Goal: Task Accomplishment & Management: Manage account settings

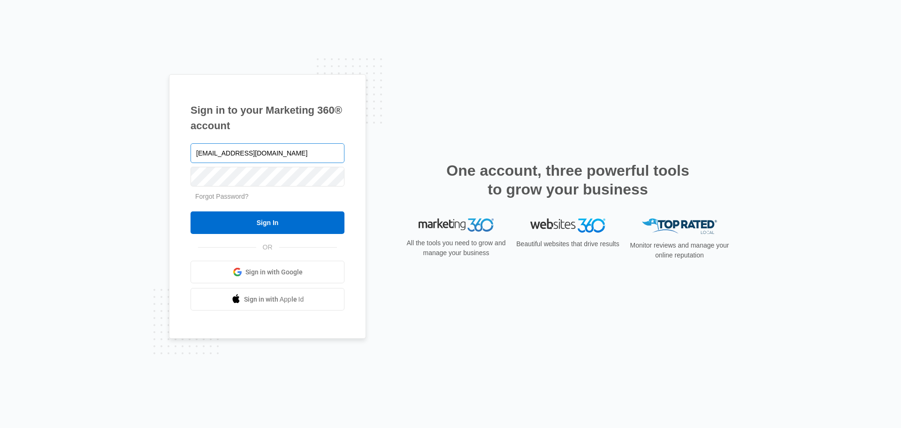
type input "[EMAIL_ADDRESS][DOMAIN_NAME]"
click at [191, 211] on input "Sign In" at bounding box center [268, 222] width 154 height 23
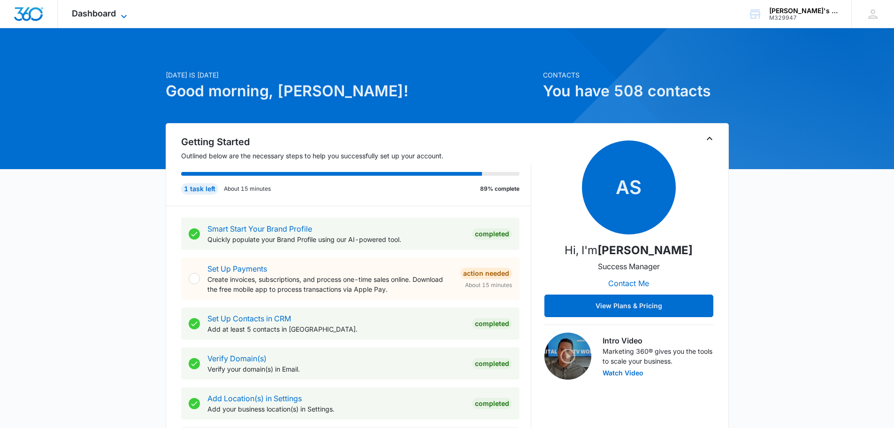
click at [106, 9] on span "Dashboard" at bounding box center [94, 13] width 44 height 10
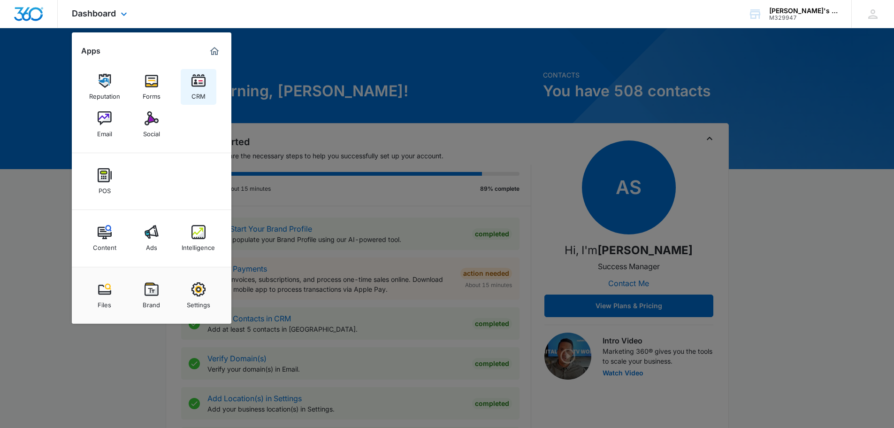
click at [198, 83] on img at bounding box center [199, 81] width 14 height 14
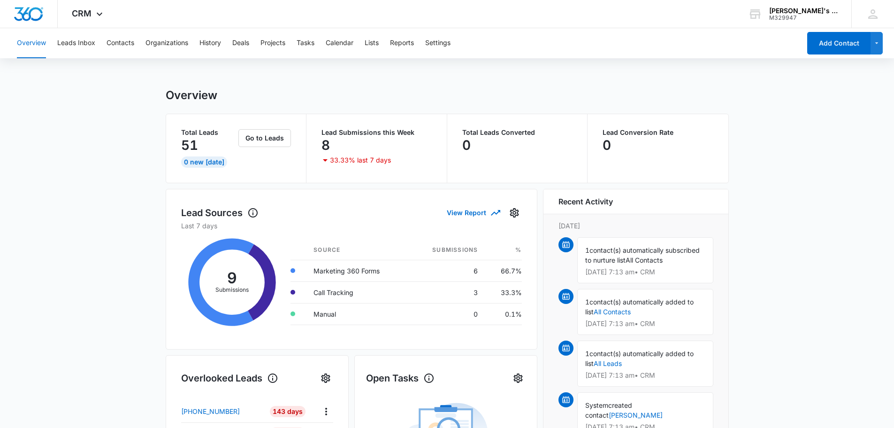
click at [77, 43] on button "Leads Inbox" at bounding box center [76, 43] width 38 height 30
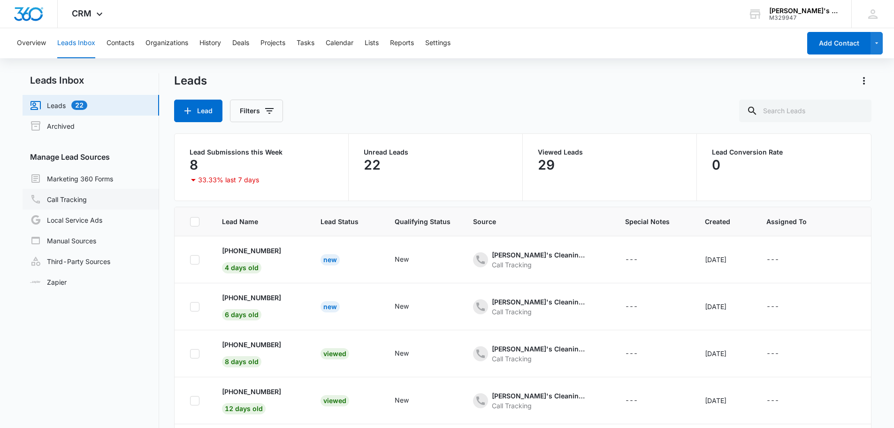
click at [62, 196] on link "Call Tracking" at bounding box center [58, 198] width 57 height 11
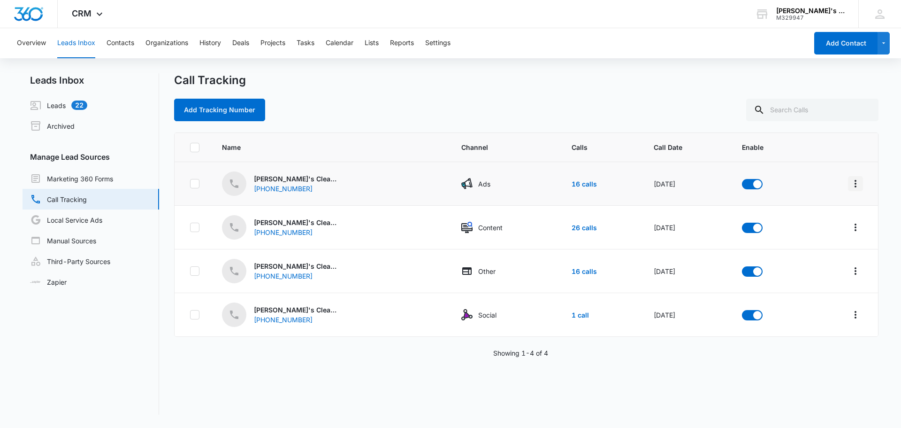
click at [850, 184] on icon "Overflow Menu" at bounding box center [855, 183] width 11 height 11
click at [589, 77] on div "Call Tracking" at bounding box center [526, 80] width 705 height 14
click at [32, 45] on button "Overview" at bounding box center [31, 43] width 29 height 30
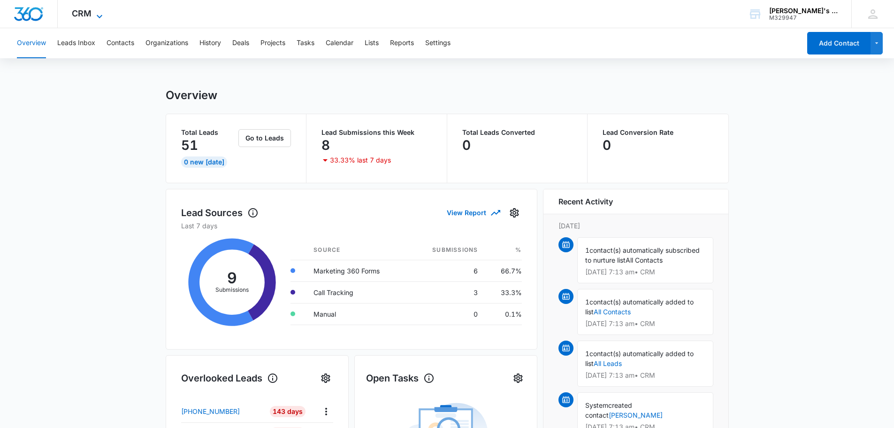
click at [91, 11] on span "CRM" at bounding box center [82, 13] width 20 height 10
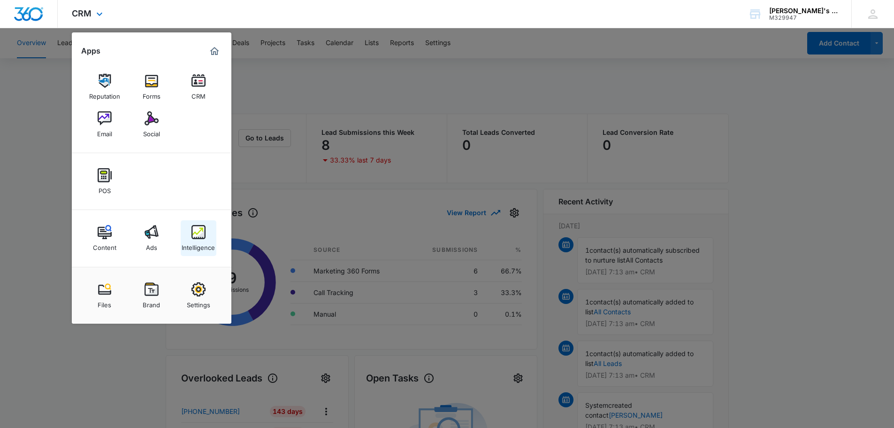
click at [209, 235] on link "Intelligence" at bounding box center [199, 238] width 36 height 36
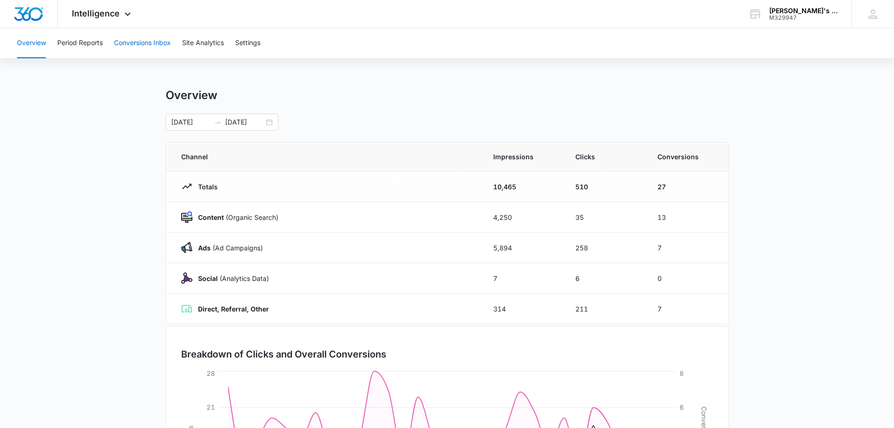
click at [158, 39] on button "Conversions Inbox" at bounding box center [142, 43] width 57 height 30
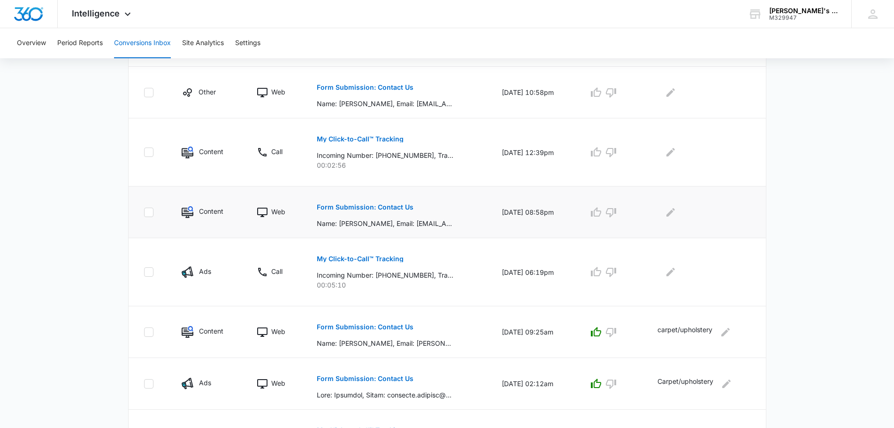
scroll to position [282, 0]
click at [406, 225] on p "Name: [PERSON_NAME], Email: [EMAIL_ADDRESS][DOMAIN_NAME], Phone Number: [PHONE_…" at bounding box center [385, 222] width 137 height 10
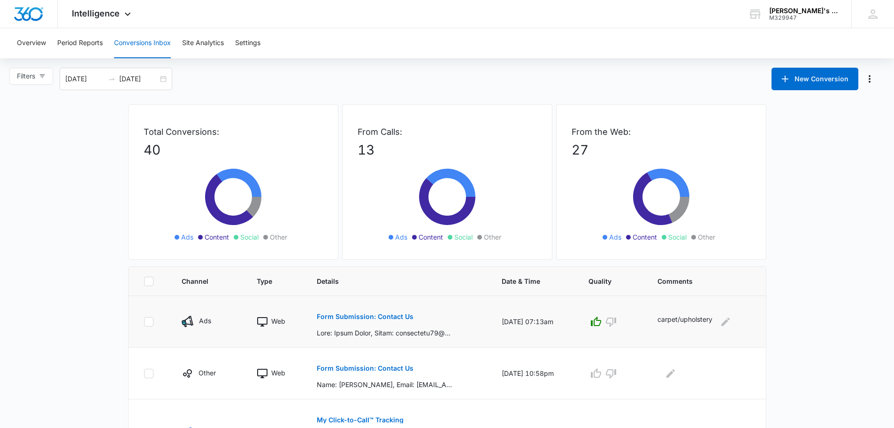
scroll to position [188, 0]
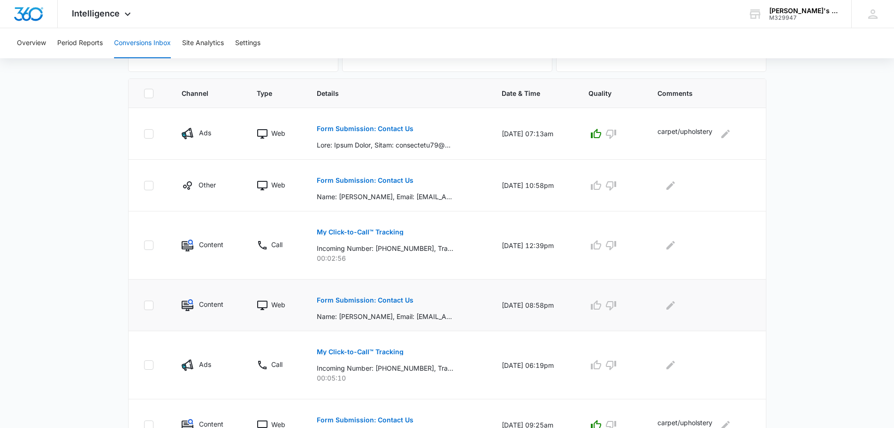
click at [372, 300] on p "Form Submission: Contact Us" at bounding box center [365, 300] width 97 height 7
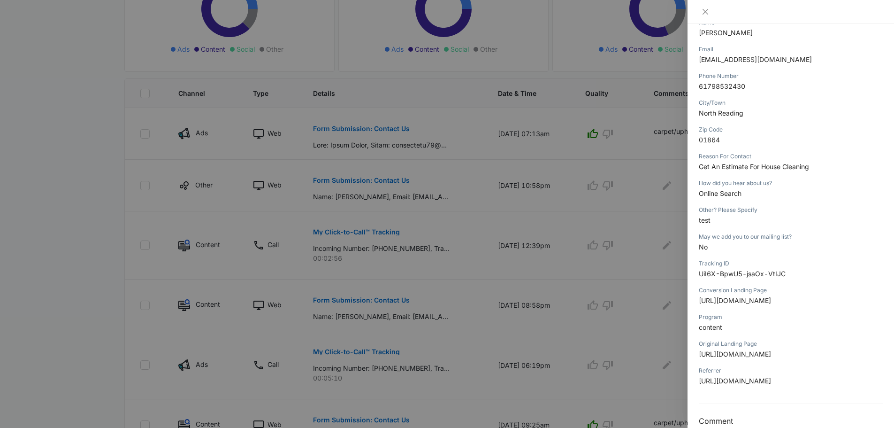
scroll to position [141, 0]
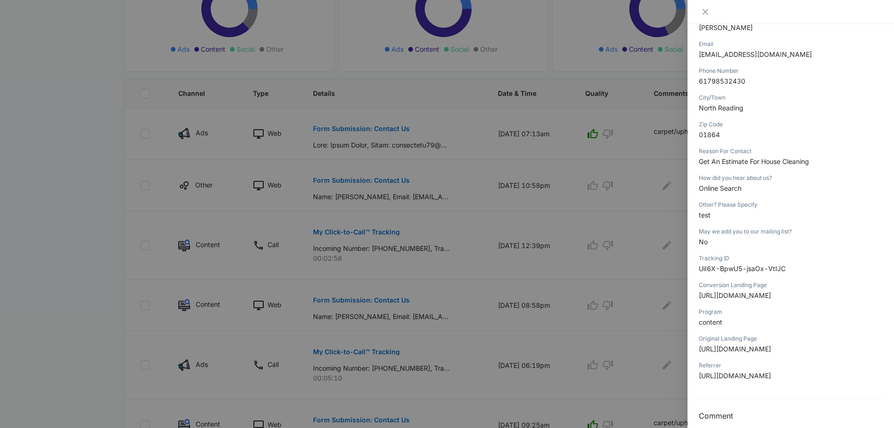
click at [375, 265] on div at bounding box center [447, 214] width 894 height 428
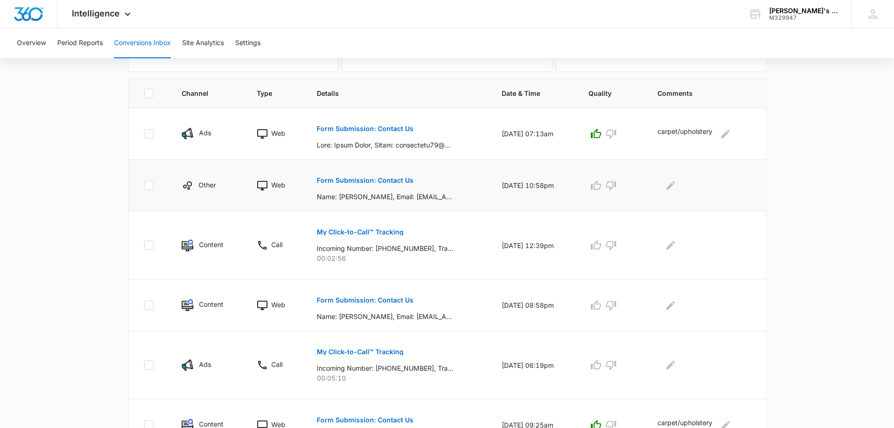
click at [384, 186] on button "Form Submission: Contact Us" at bounding box center [365, 180] width 97 height 23
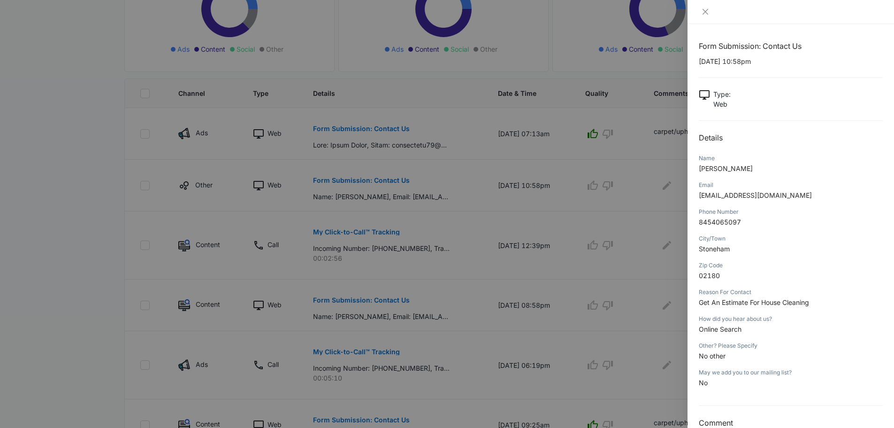
click at [352, 87] on div at bounding box center [447, 214] width 894 height 428
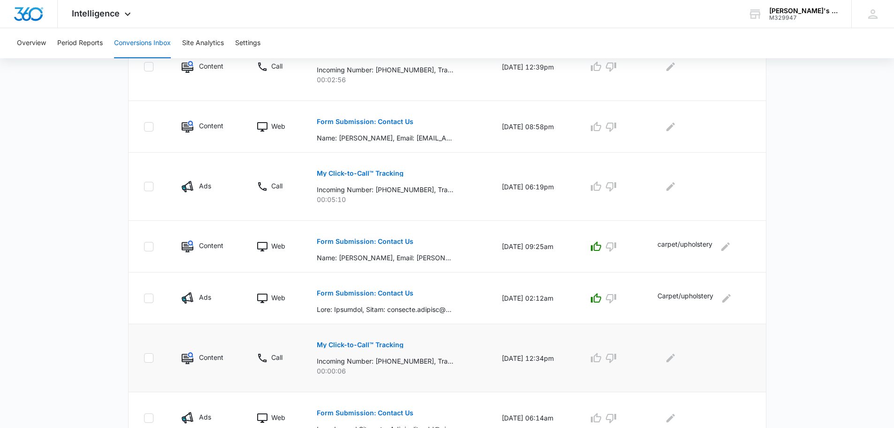
scroll to position [423, 0]
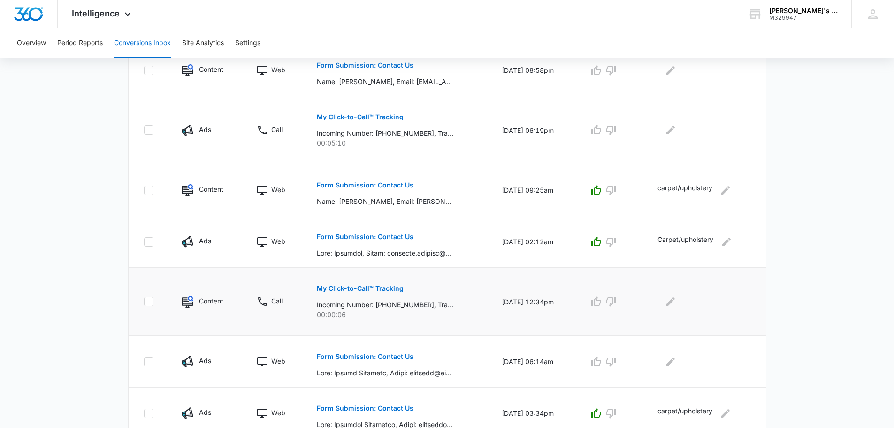
click at [383, 311] on p "00:00:06" at bounding box center [398, 314] width 162 height 10
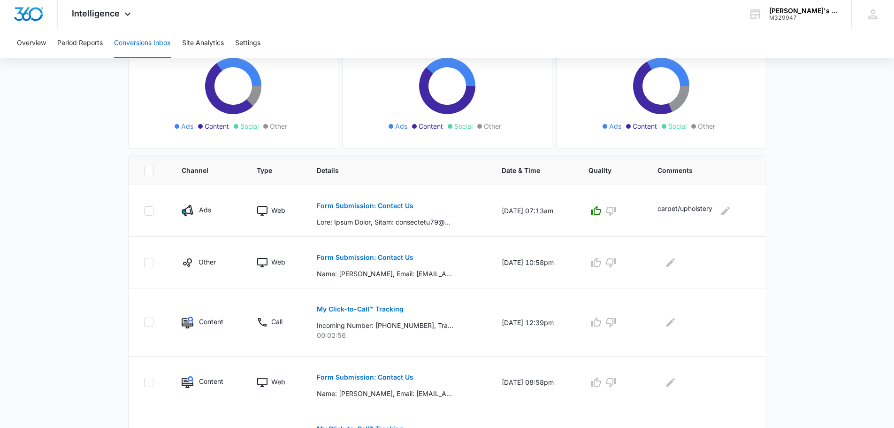
scroll to position [94, 0]
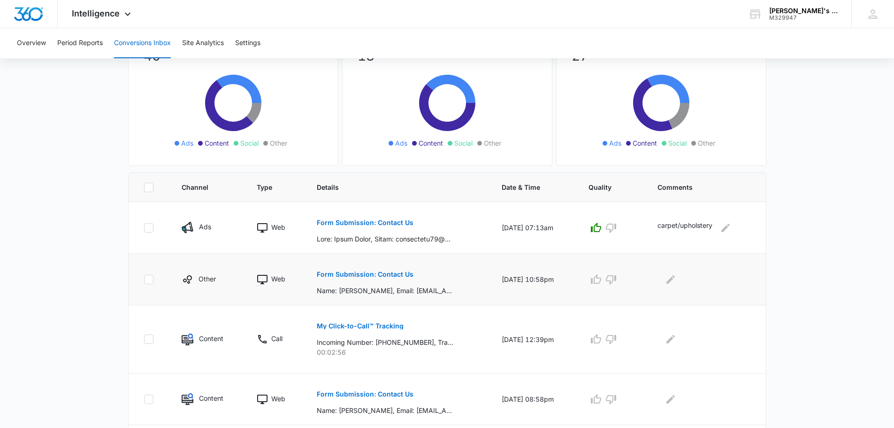
click at [386, 280] on button "Form Submission: Contact Us" at bounding box center [365, 274] width 97 height 23
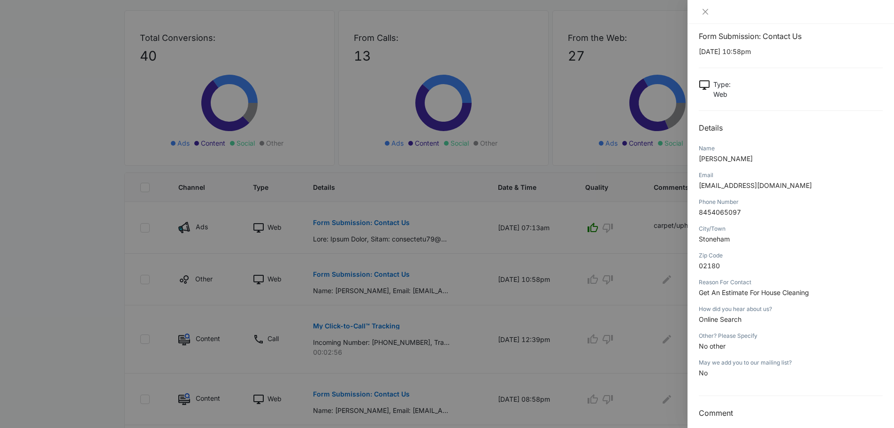
scroll to position [18, 0]
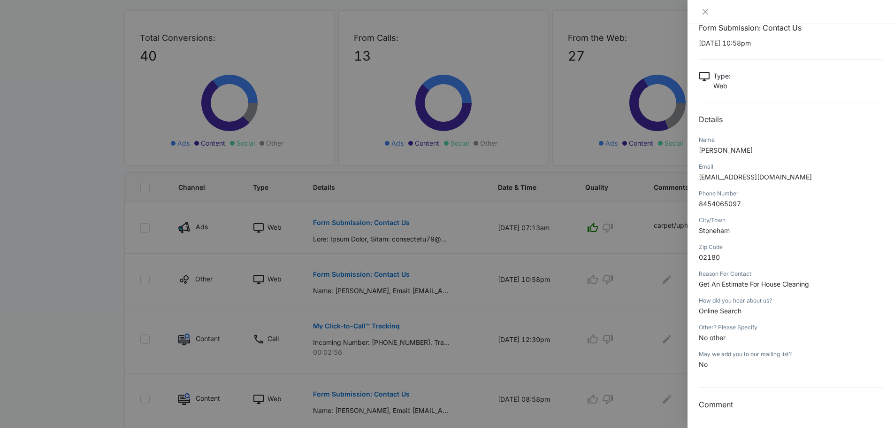
click at [404, 328] on div at bounding box center [447, 214] width 894 height 428
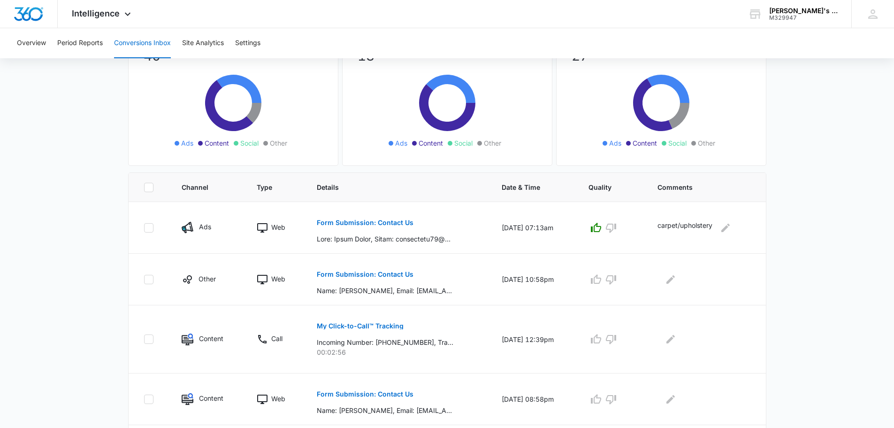
click at [404, 328] on div "My Click-to-Call™ Tracking Incoming Number: [PHONE_NUMBER], Tracking Number: [P…" at bounding box center [398, 336] width 162 height 42
click at [450, 334] on div "My Click-to-Call™ Tracking Incoming Number: [PHONE_NUMBER], Tracking Number: [P…" at bounding box center [398, 336] width 162 height 42
click at [392, 339] on p "Incoming Number: [PHONE_NUMBER], Tracking Number: [PHONE_NUMBER], Ring To: [PHO…" at bounding box center [385, 342] width 137 height 10
click at [379, 322] on button "My Click-to-Call™ Tracking" at bounding box center [360, 326] width 87 height 23
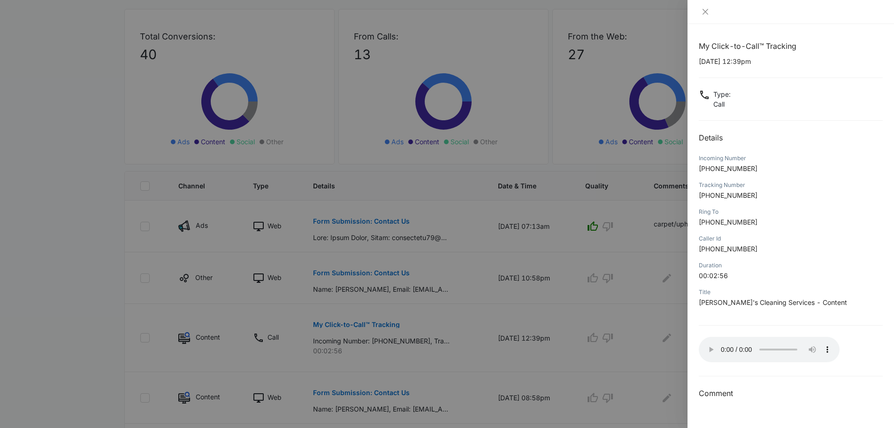
scroll to position [141, 0]
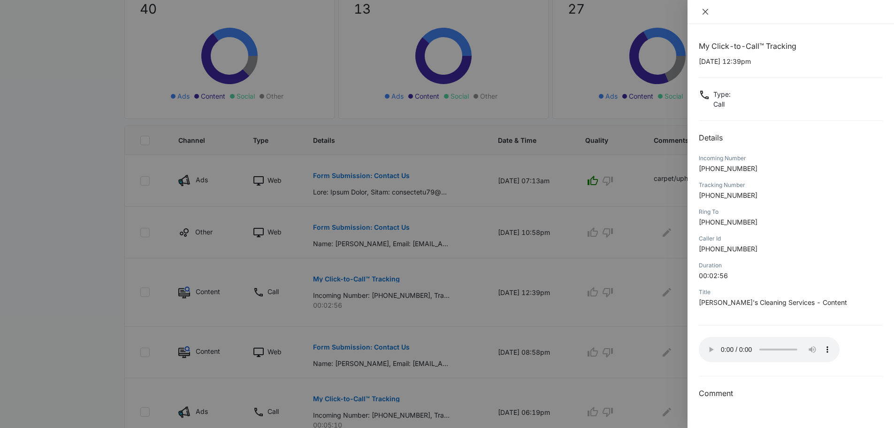
click at [707, 11] on icon "close" at bounding box center [706, 12] width 6 height 6
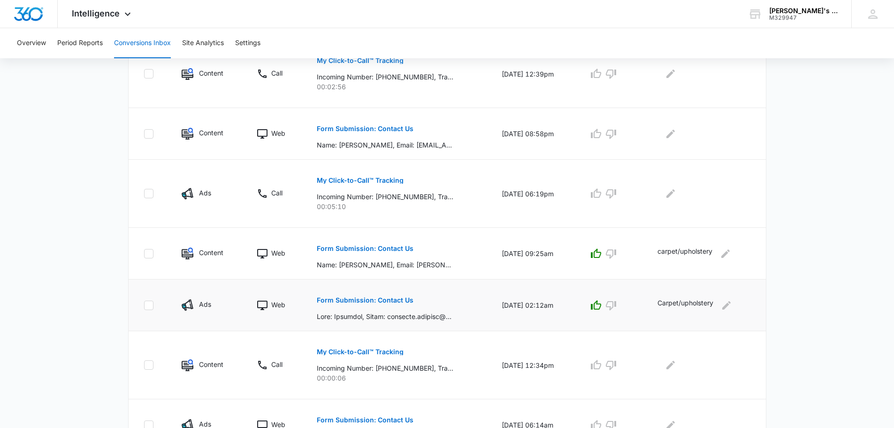
scroll to position [376, 0]
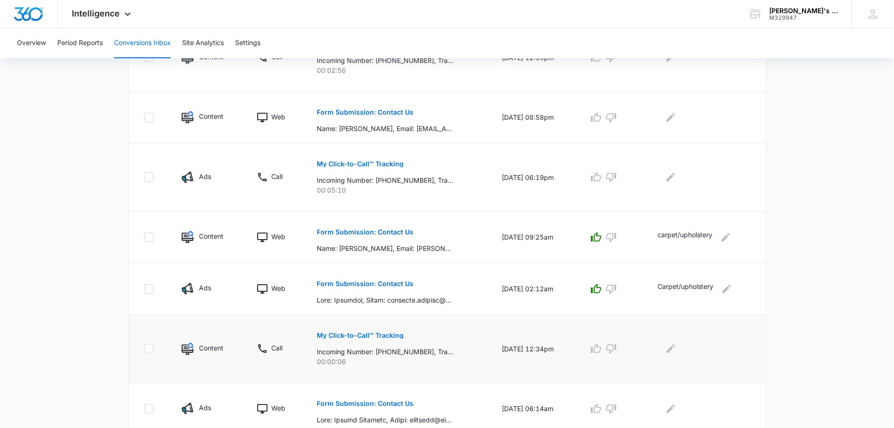
click at [450, 355] on div "My Click-to-Call™ Tracking Incoming Number: [PHONE_NUMBER], Tracking Number: [P…" at bounding box center [398, 345] width 162 height 42
click at [412, 352] on p "Incoming Number: [PHONE_NUMBER], Tracking Number: [PHONE_NUMBER], Ring To: [PHO…" at bounding box center [385, 351] width 137 height 10
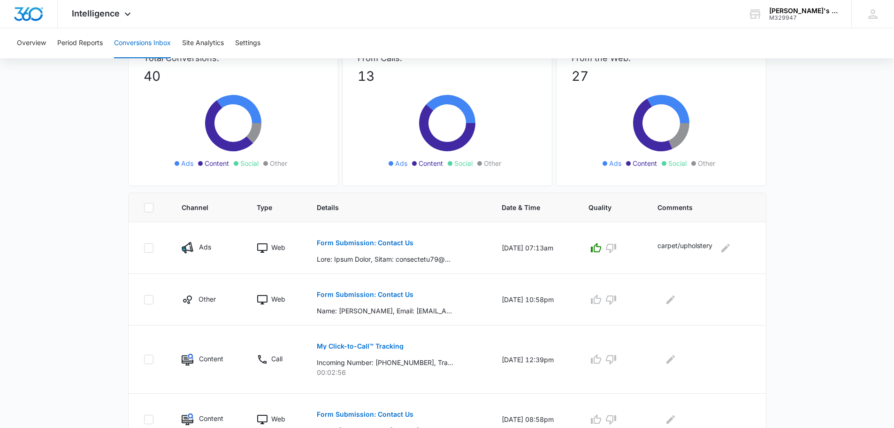
scroll to position [0, 0]
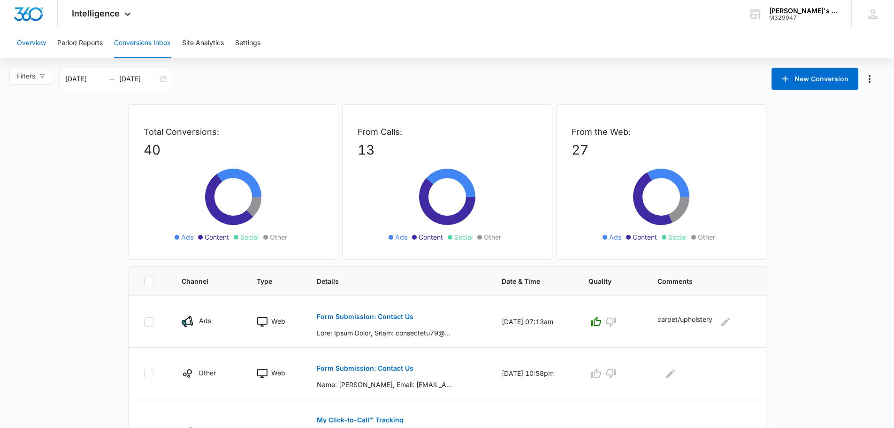
click at [41, 40] on button "Overview" at bounding box center [31, 43] width 29 height 30
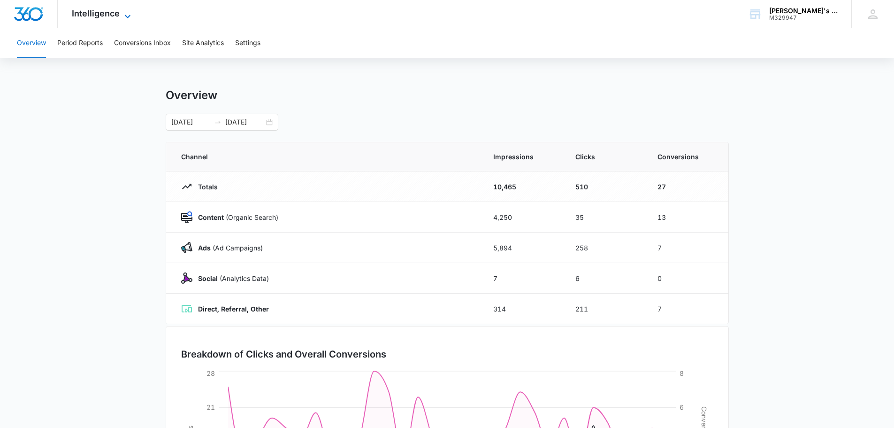
click at [92, 13] on span "Intelligence" at bounding box center [96, 13] width 48 height 10
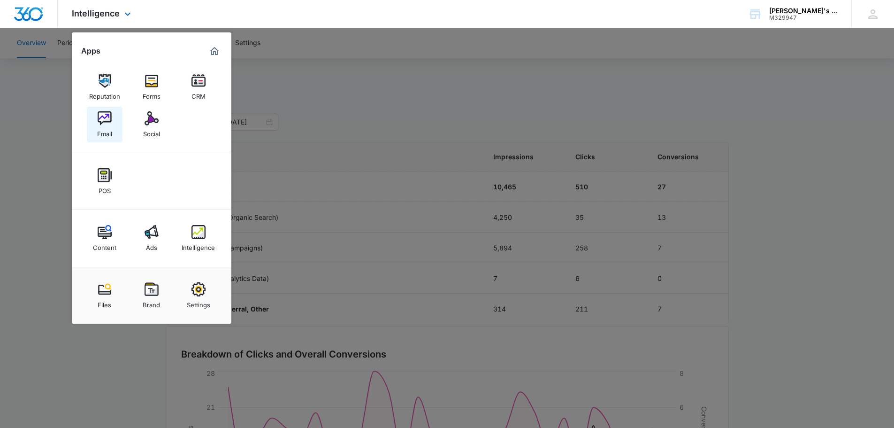
click at [106, 131] on div "Email" at bounding box center [104, 131] width 15 height 12
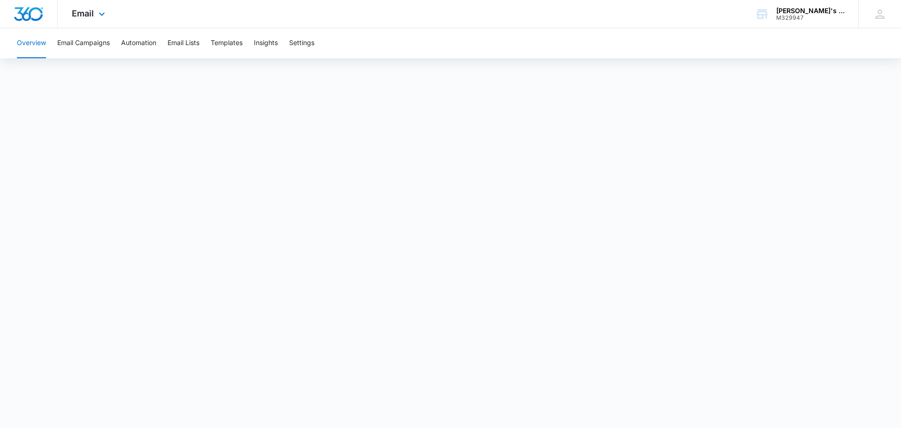
click at [27, 9] on img "Dashboard" at bounding box center [29, 14] width 30 height 14
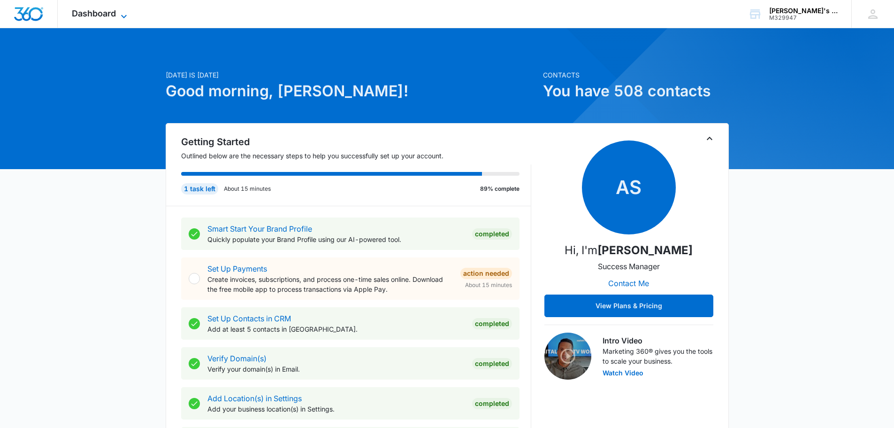
click at [102, 14] on span "Dashboard" at bounding box center [94, 13] width 44 height 10
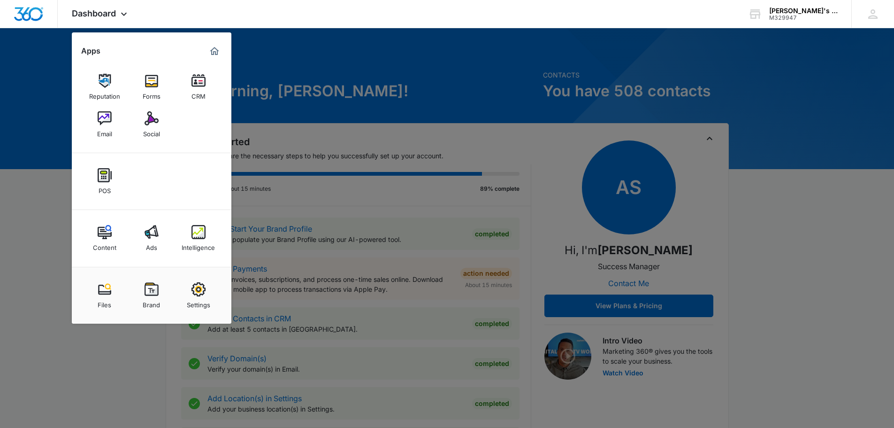
click at [105, 122] on img at bounding box center [105, 118] width 14 height 14
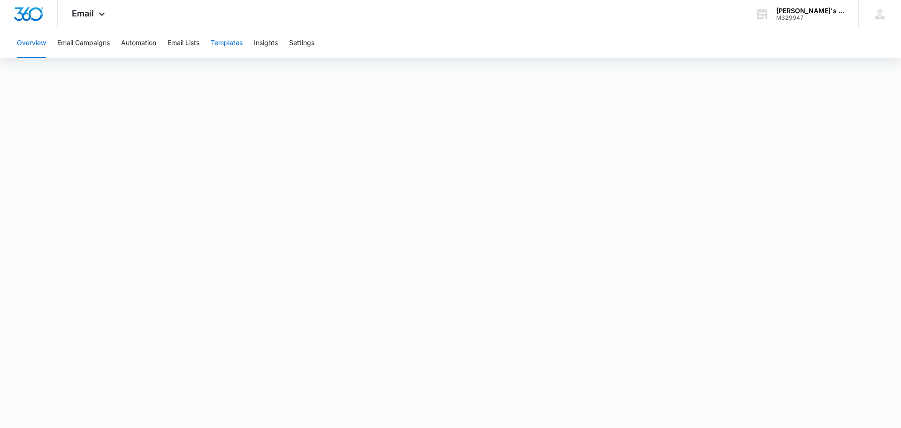
click at [232, 45] on button "Templates" at bounding box center [227, 43] width 32 height 30
